Goal: Information Seeking & Learning: Understand process/instructions

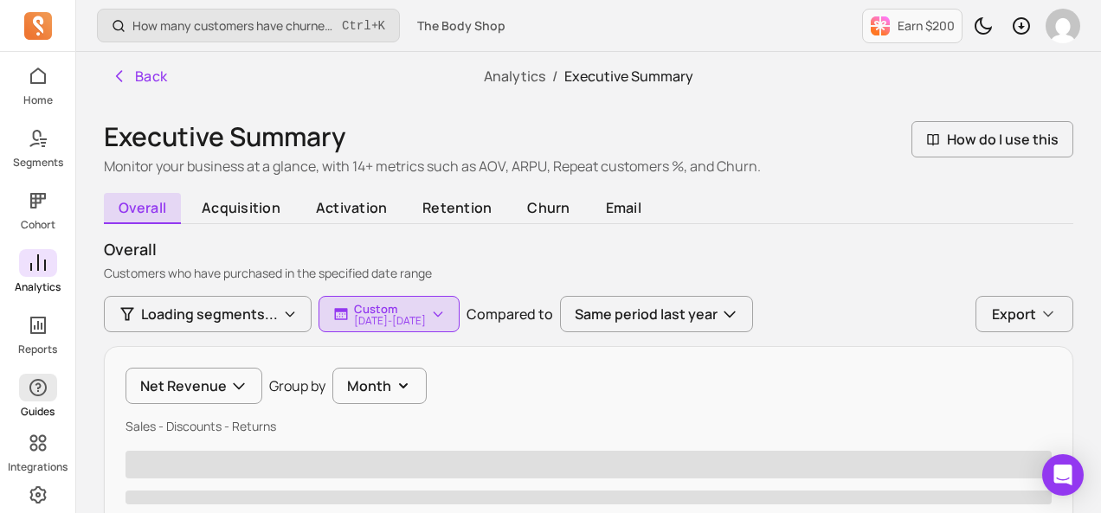
click at [34, 399] on span "button" at bounding box center [38, 388] width 38 height 28
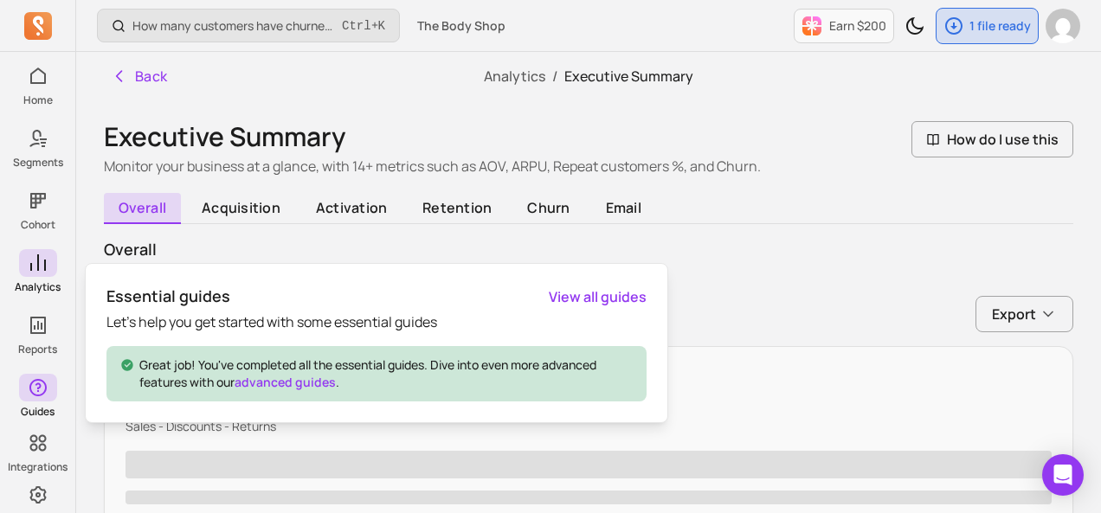
click at [573, 296] on link "View all guides" at bounding box center [598, 297] width 98 height 21
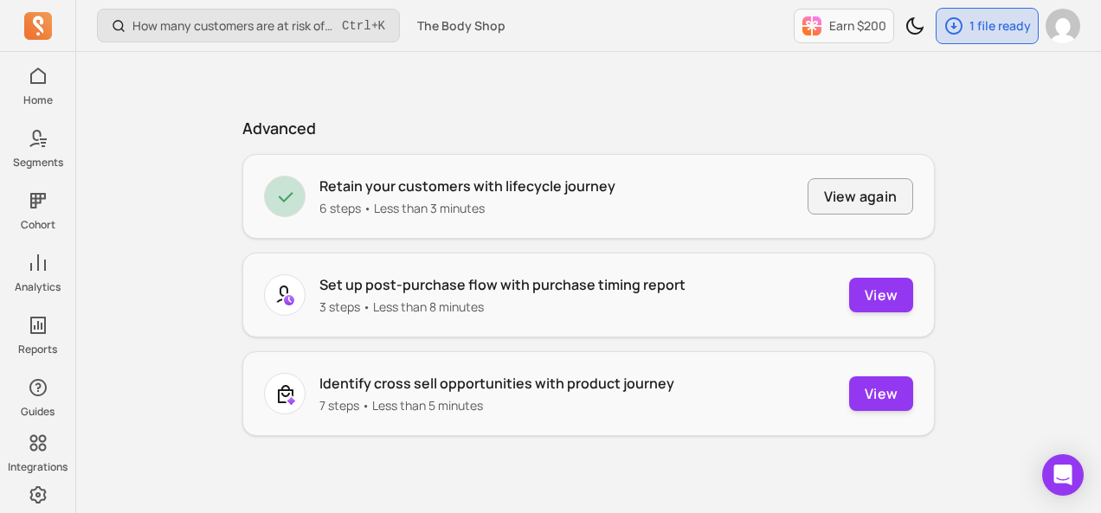
scroll to position [656, 0]
